Goal: Navigation & Orientation: Find specific page/section

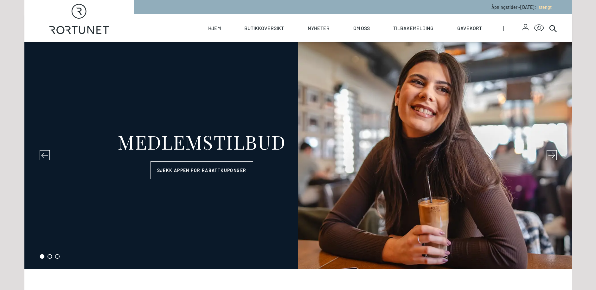
select select "NO"
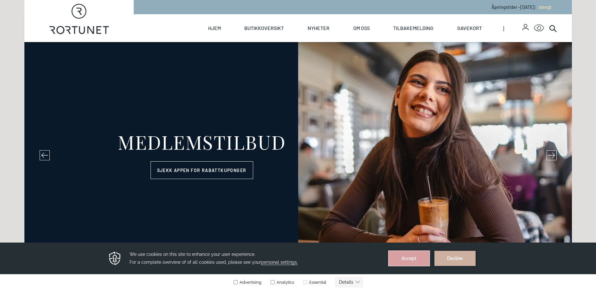
drag, startPoint x: 424, startPoint y: 263, endPoint x: 424, endPoint y: 506, distance: 242.6
click at [424, 263] on button "Accept" at bounding box center [408, 258] width 41 height 15
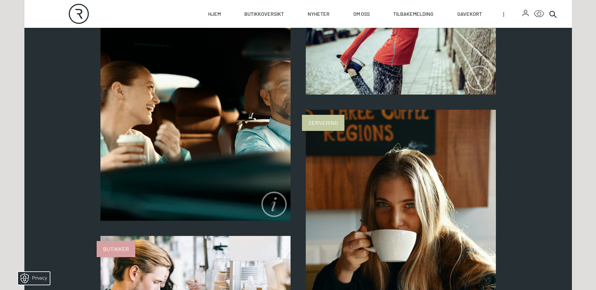
scroll to position [512, 0]
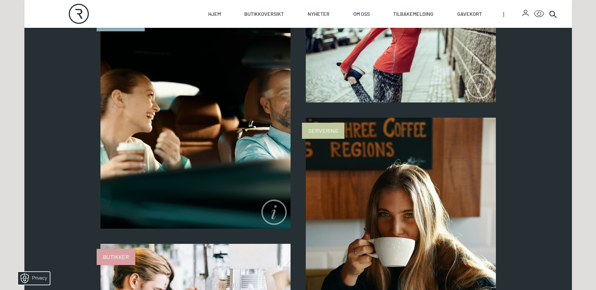
click at [340, 136] on span "Servering" at bounding box center [323, 131] width 42 height 16
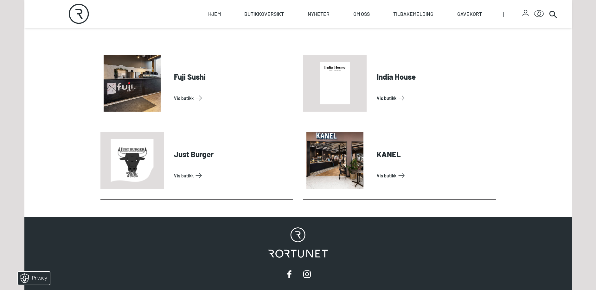
scroll to position [301, 0]
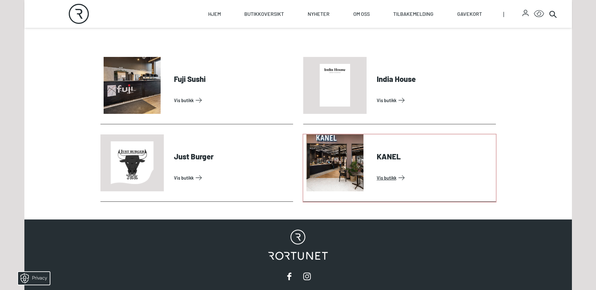
click at [392, 175] on link "Vis butikk" at bounding box center [434, 178] width 117 height 10
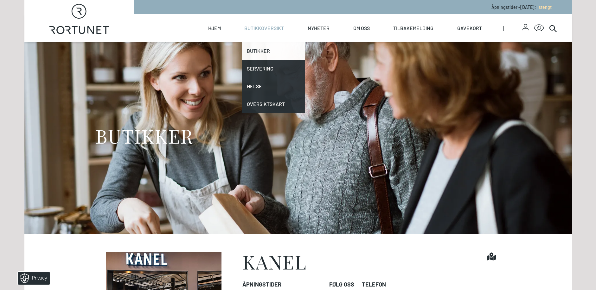
click at [261, 56] on link "Butikker" at bounding box center [273, 51] width 63 height 18
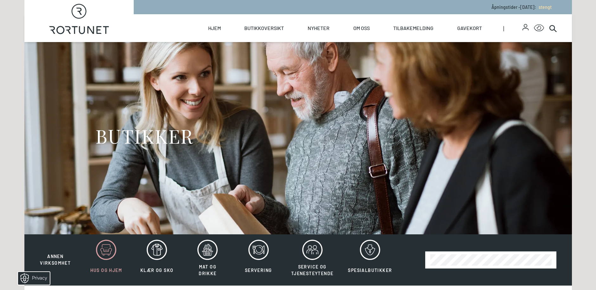
click at [100, 252] on icon at bounding box center [106, 250] width 20 height 20
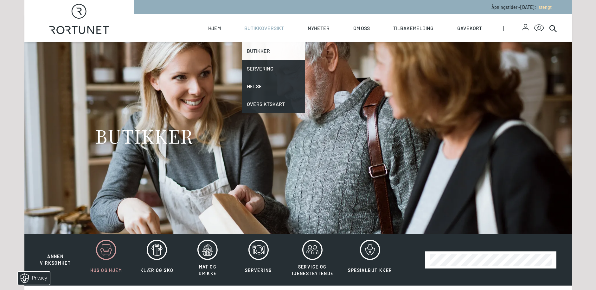
click at [267, 46] on link "Butikker" at bounding box center [273, 51] width 63 height 18
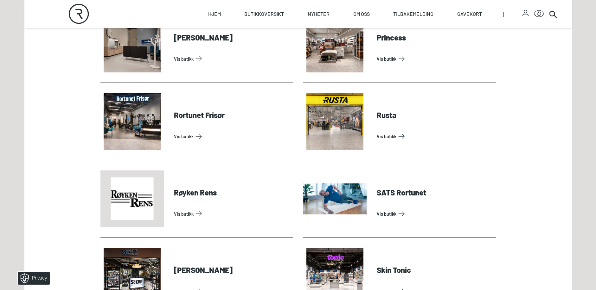
scroll to position [1524, 0]
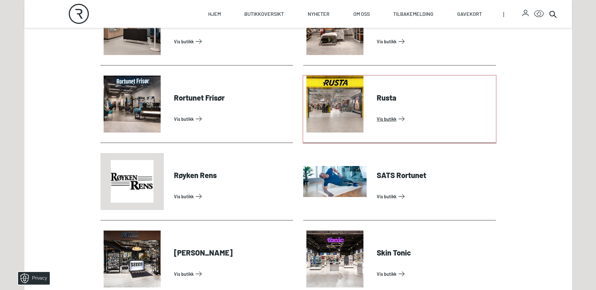
click at [383, 114] on link "Vis butikk" at bounding box center [434, 119] width 117 height 10
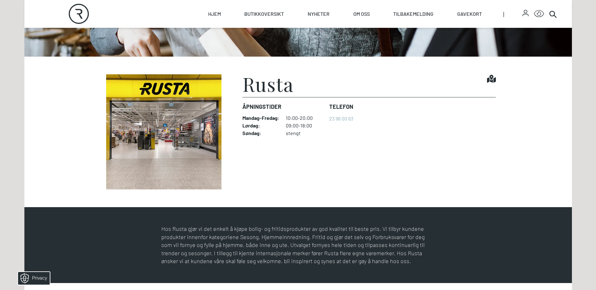
scroll to position [165, 0]
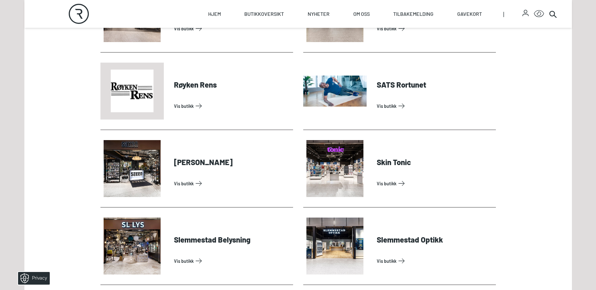
scroll to position [1576, 0]
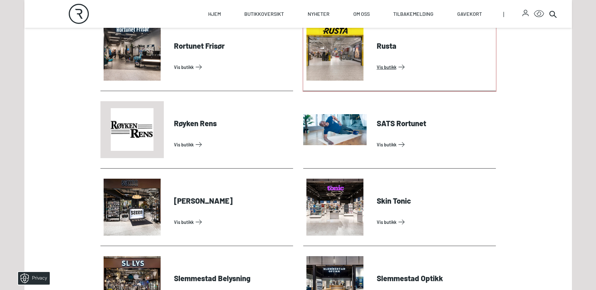
click at [397, 69] on link "Vis butikk" at bounding box center [434, 67] width 117 height 10
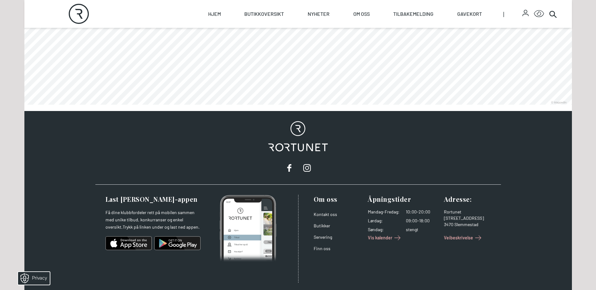
scroll to position [539, 0]
